Goal: Entertainment & Leisure: Consume media (video, audio)

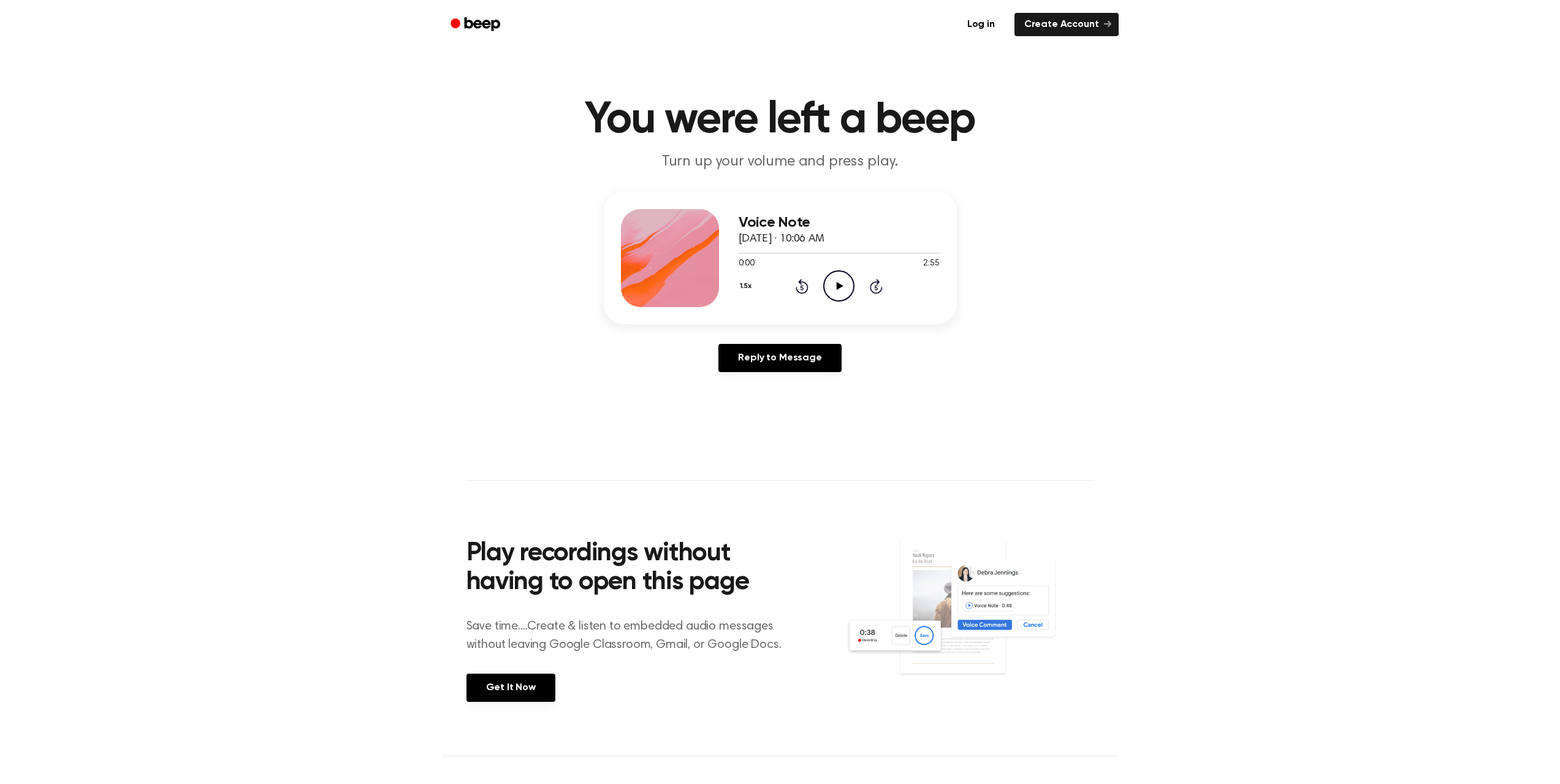
click at [843, 297] on icon "Play Audio" at bounding box center [839, 286] width 31 height 31
click at [834, 282] on icon "Play Audio" at bounding box center [839, 286] width 31 height 31
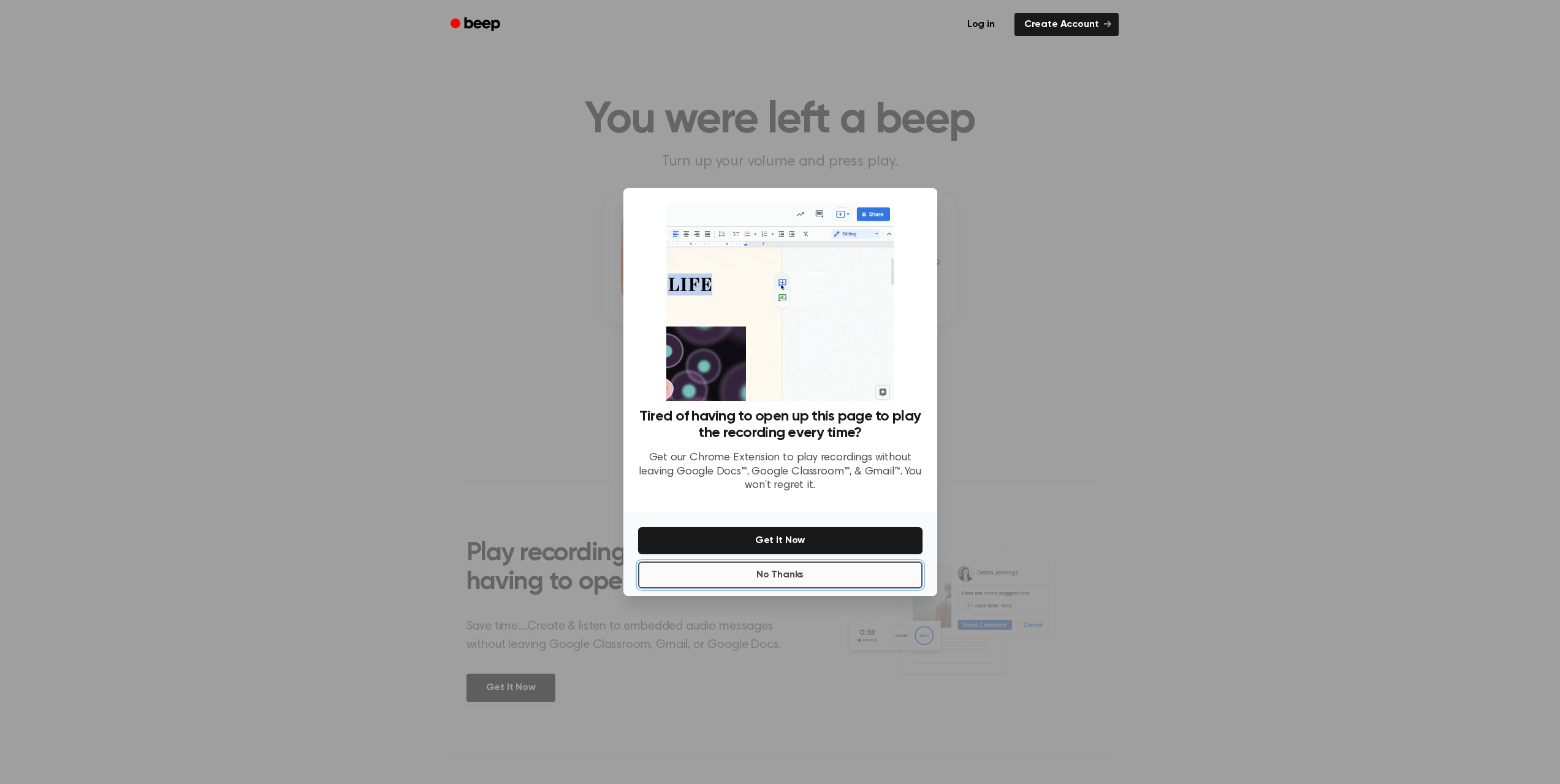
click at [791, 572] on button "No Thanks" at bounding box center [780, 575] width 284 height 27
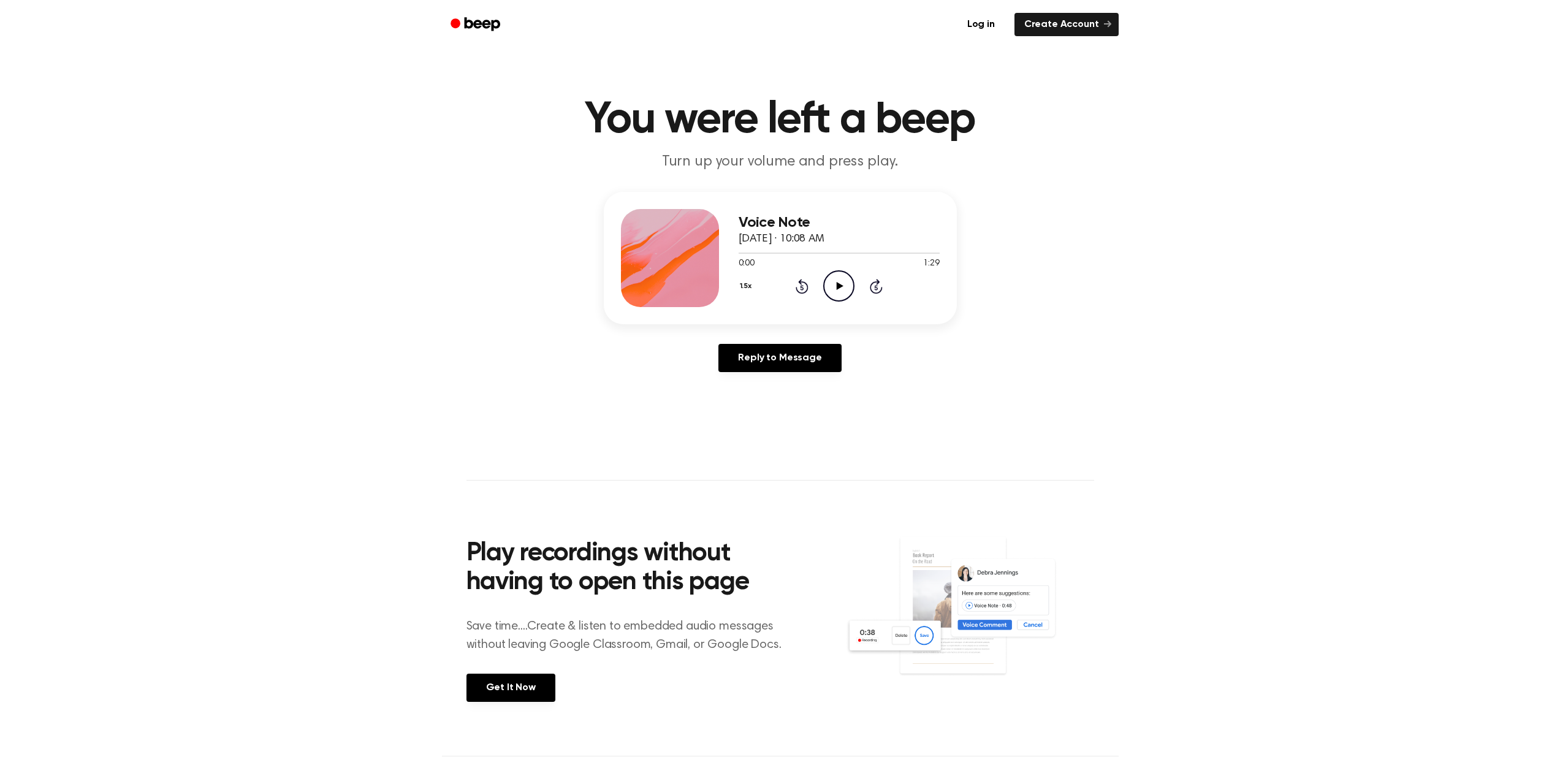
click at [837, 284] on icon at bounding box center [840, 285] width 7 height 8
